Goal: Task Accomplishment & Management: Complete application form

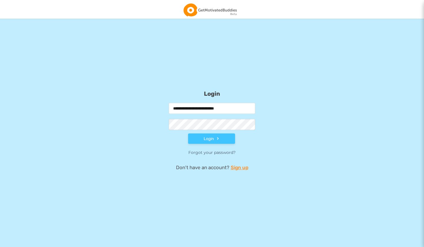
click at [228, 108] on input "**********" at bounding box center [212, 108] width 86 height 11
type input "*"
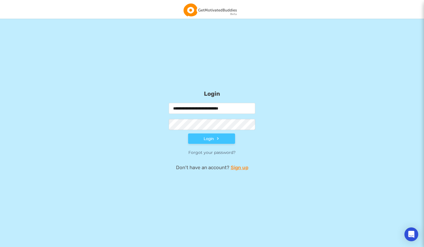
type input "**********"
click at [0, 247] on com-1password-button at bounding box center [0, 247] width 0 height 0
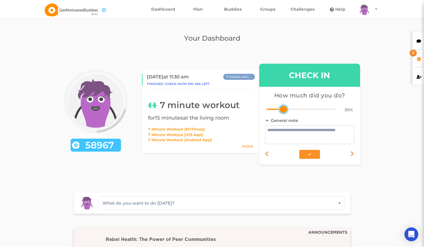
drag, startPoint x: 299, startPoint y: 109, endPoint x: 289, endPoint y: 110, distance: 10.5
click at [289, 110] on div at bounding box center [301, 109] width 69 height 4
click at [282, 138] on textarea at bounding box center [309, 134] width 89 height 19
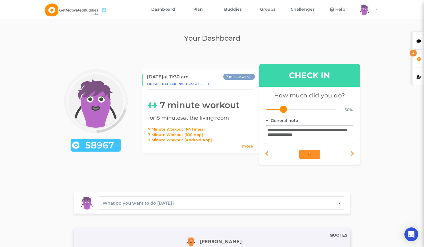
type textarea "**********"
click at [417, 60] on icon at bounding box center [419, 58] width 5 height 4
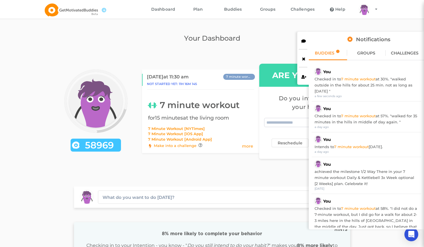
click at [304, 40] on icon at bounding box center [304, 40] width 5 height 4
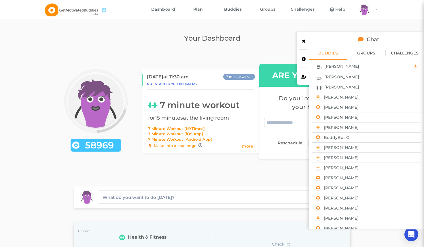
click at [349, 80] on div "[PERSON_NAME]" at bounding box center [367, 76] width 106 height 7
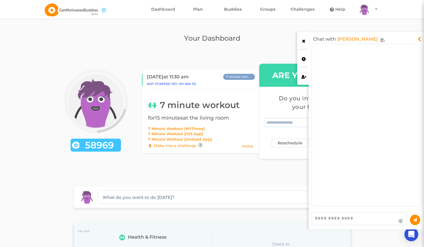
scroll to position [159, 106]
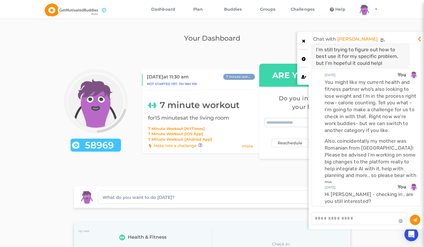
click at [419, 39] on icon at bounding box center [420, 38] width 7 height 6
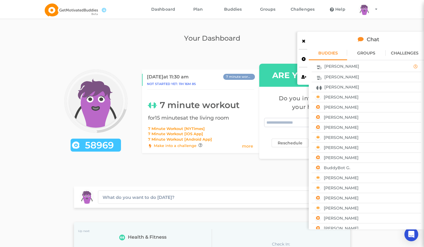
click at [353, 88] on div "[PERSON_NAME]" at bounding box center [367, 86] width 106 height 7
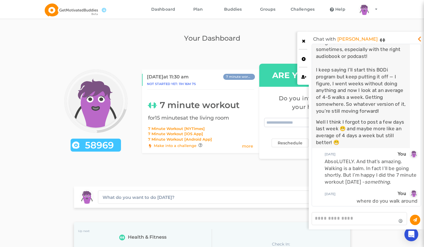
click at [338, 219] on textarea at bounding box center [359, 218] width 95 height 13
click at [304, 39] on icon at bounding box center [304, 40] width 5 height 4
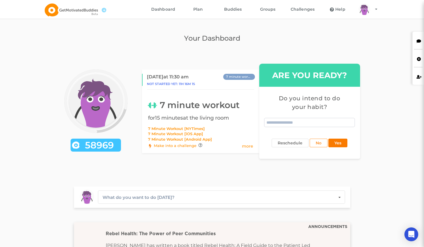
click at [336, 141] on button "Yes" at bounding box center [338, 143] width 19 height 9
